Goal: Submit feedback/report problem: Submit feedback/report problem

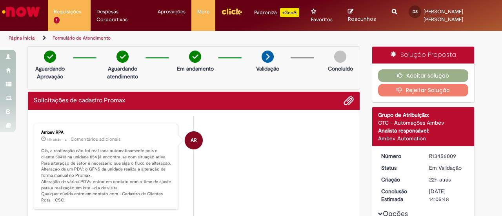
click at [405, 84] on button "Rejeitar Solução" at bounding box center [423, 90] width 91 height 13
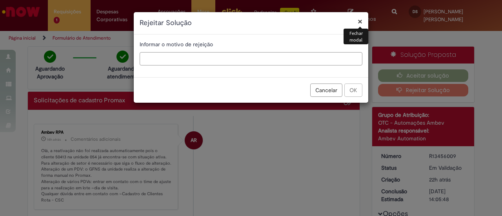
click at [157, 61] on input "text" at bounding box center [251, 58] width 223 height 13
type input "*"
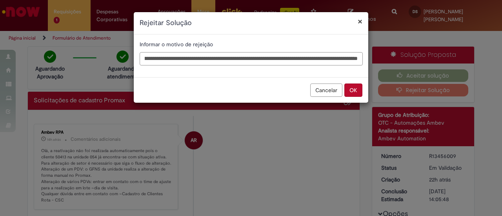
scroll to position [0, 78]
type input "**********"
click at [353, 94] on button "OK" at bounding box center [353, 89] width 18 height 13
